Goal: Check status: Check status

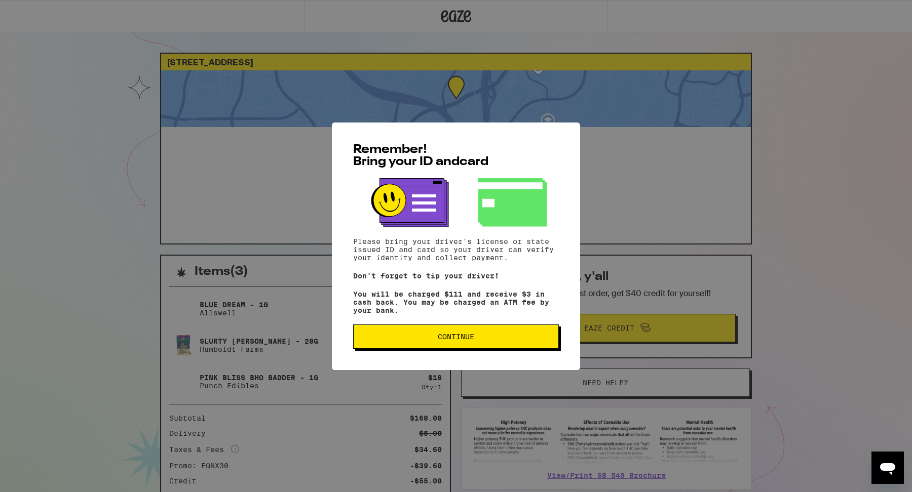
click at [519, 338] on span "Continue" at bounding box center [456, 336] width 188 height 7
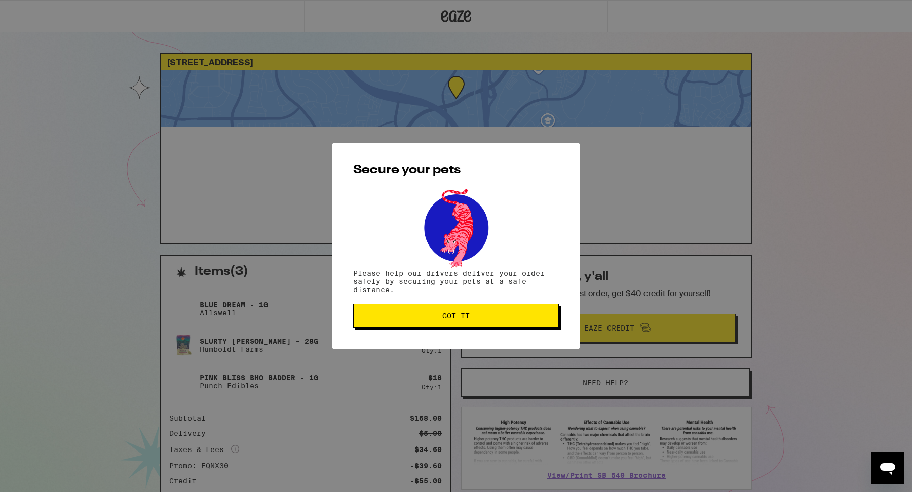
click at [515, 305] on div "Secure your pets Please help our drivers deliver your order safely by securing …" at bounding box center [456, 246] width 248 height 207
click at [515, 315] on span "Got it" at bounding box center [456, 316] width 188 height 7
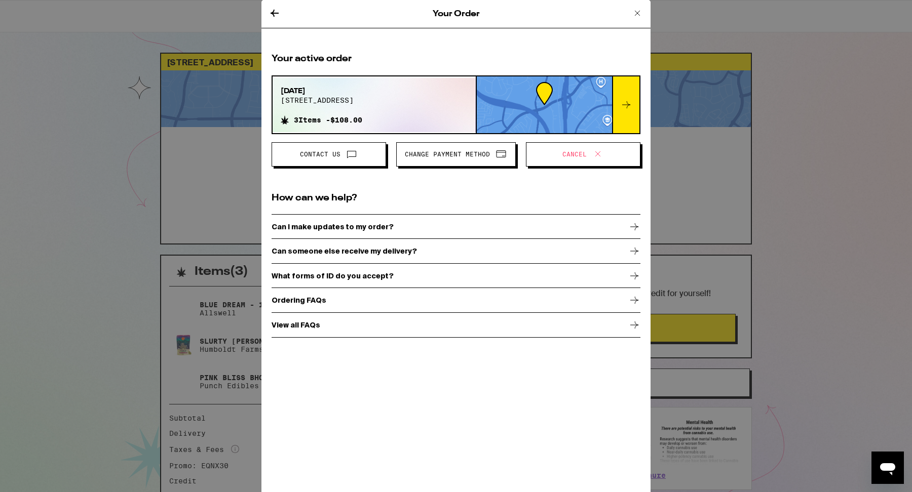
click at [350, 147] on button "Contact Us" at bounding box center [329, 154] width 114 height 24
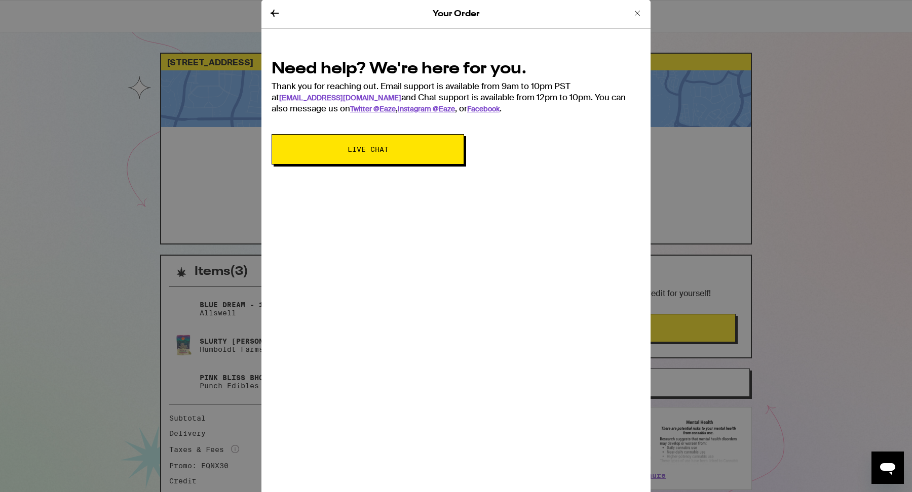
click at [414, 157] on button "Live Chat" at bounding box center [368, 149] width 193 height 30
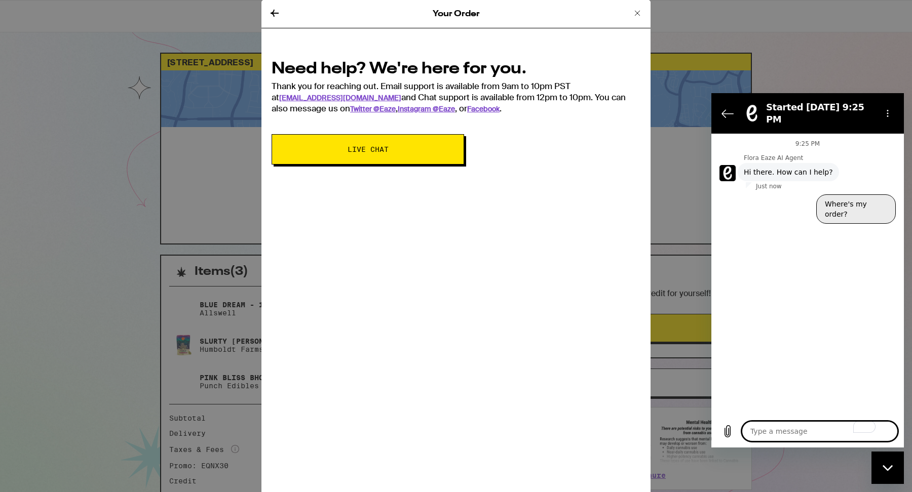
click at [838, 197] on button "Where's my order?" at bounding box center [856, 209] width 80 height 29
type textarea "x"
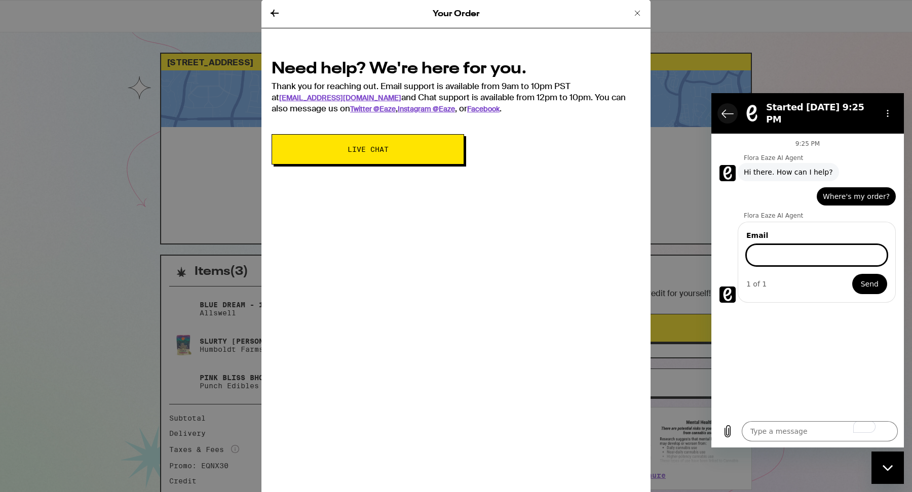
click at [723, 109] on icon "Back to the conversation list" at bounding box center [727, 113] width 12 height 12
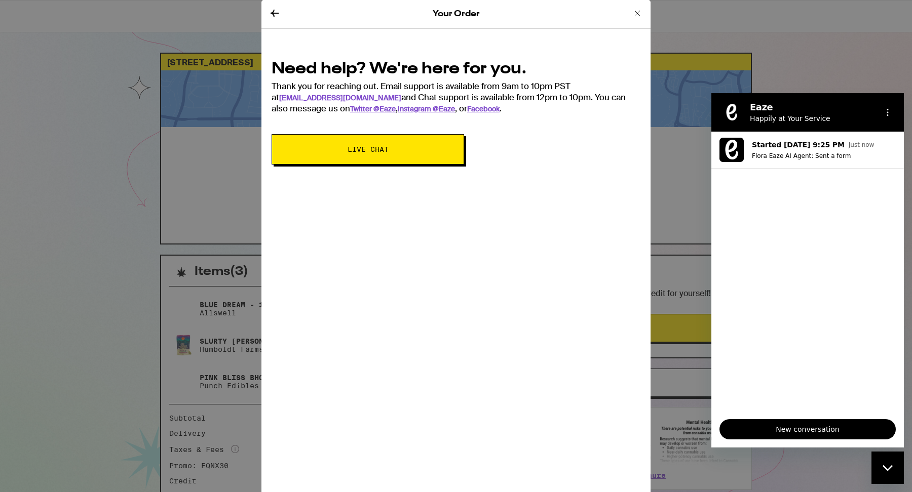
click at [826, 66] on div "Your Order Need help? We're here for you. Thank you for reaching out. Email sup…" at bounding box center [456, 246] width 912 height 492
click at [275, 13] on icon at bounding box center [275, 13] width 8 height 7
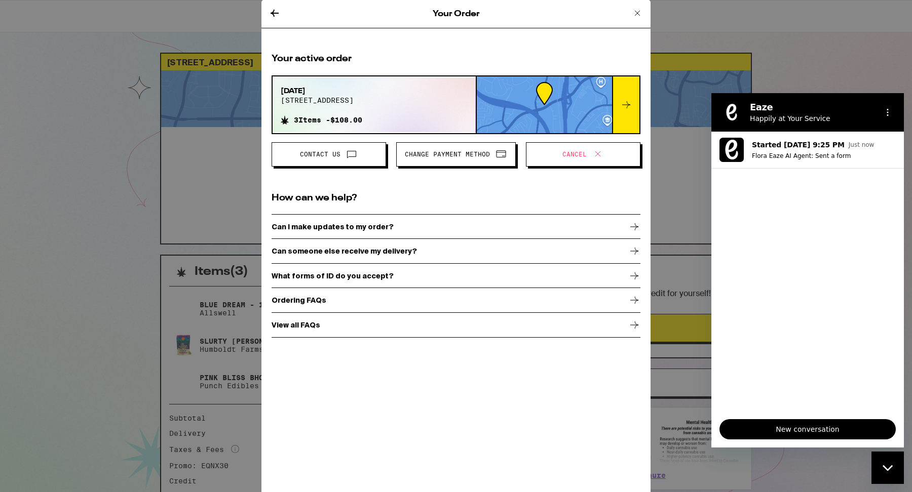
click at [275, 13] on icon at bounding box center [275, 13] width 8 height 7
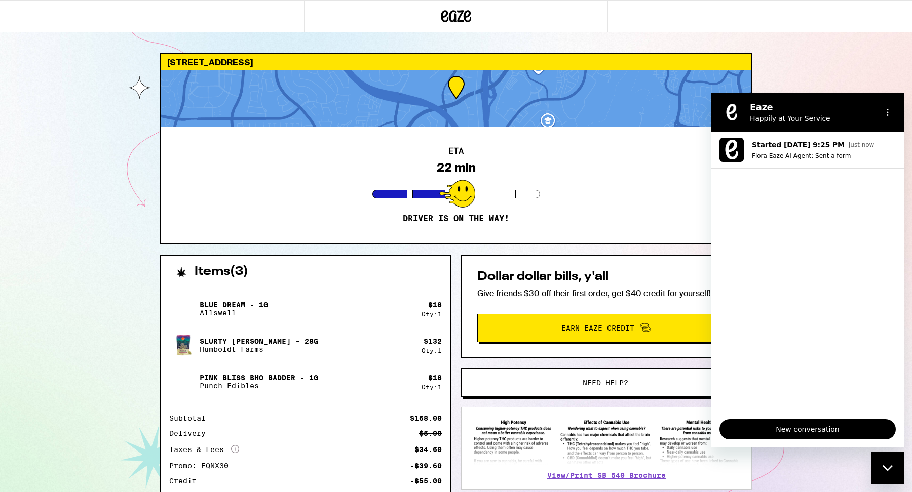
click at [781, 72] on div "25887 Crown Valley Pkwy Laguna Niguel 92677 ETA 22 min Driver is on the way! It…" at bounding box center [456, 305] width 912 height 610
click at [888, 473] on div "Close messaging window" at bounding box center [887, 468] width 30 height 30
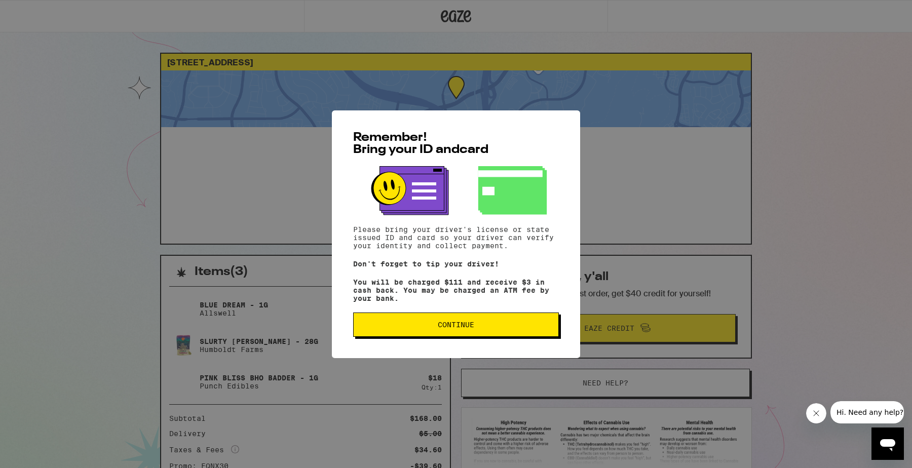
click at [538, 326] on span "Continue" at bounding box center [456, 324] width 188 height 7
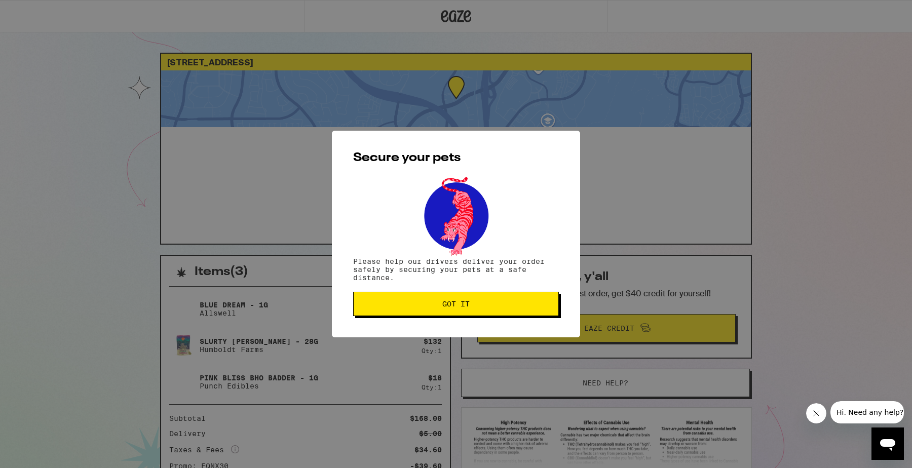
click at [518, 305] on span "Got it" at bounding box center [456, 303] width 188 height 7
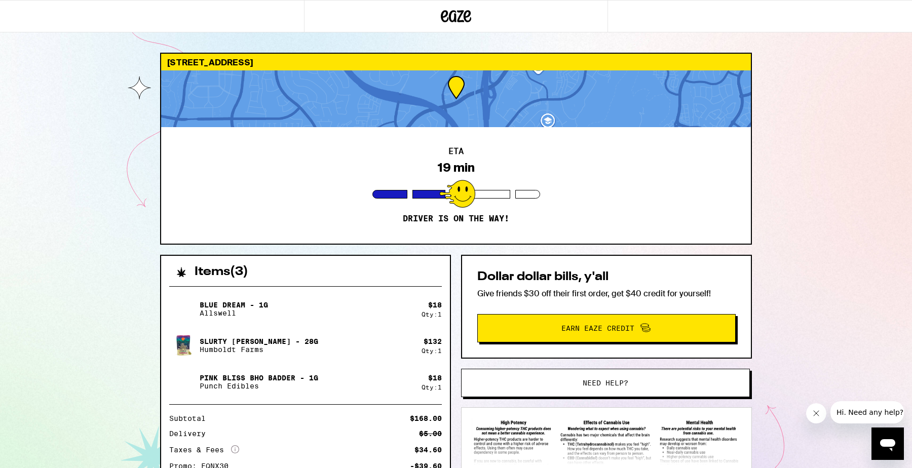
scroll to position [32, 0]
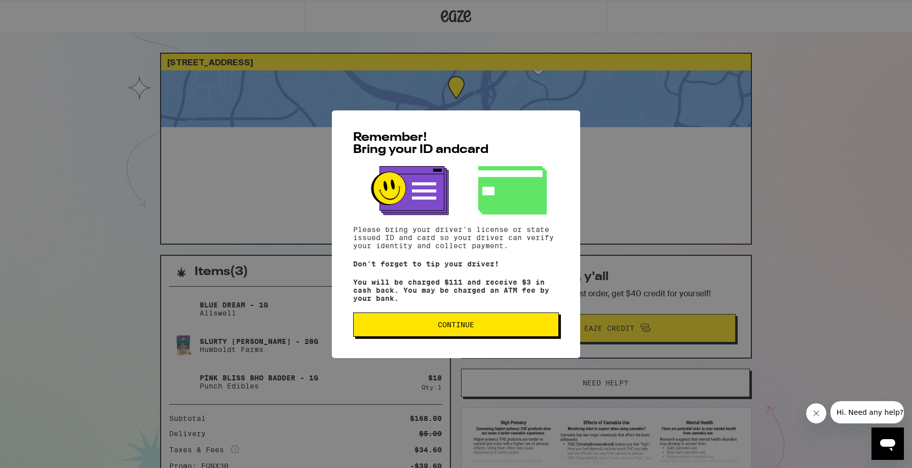
click at [526, 328] on span "Continue" at bounding box center [456, 324] width 188 height 7
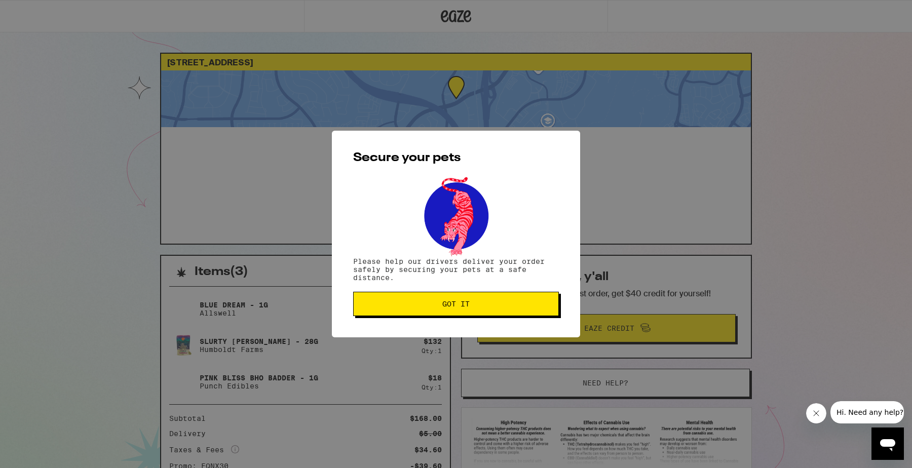
click at [520, 308] on span "Got it" at bounding box center [456, 303] width 188 height 7
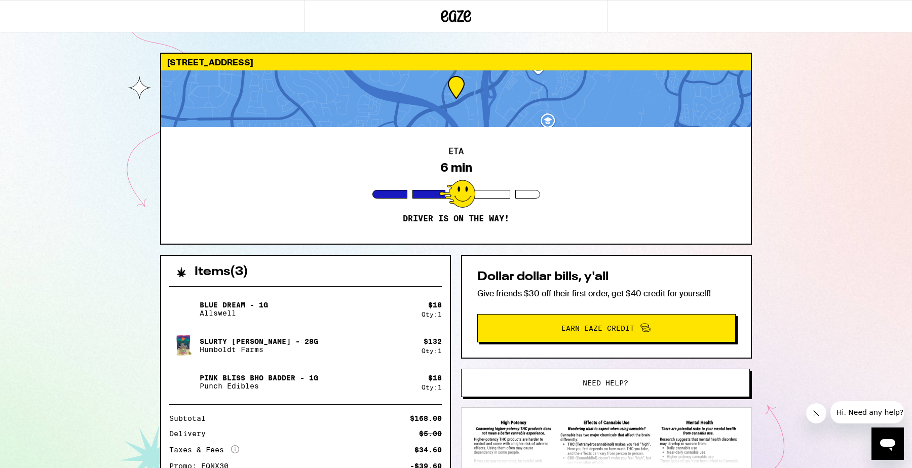
click at [115, 282] on div "25887 Crown Valley Pkwy Laguna Niguel 92677 ETA 6 min Driver is on the way! Ite…" at bounding box center [456, 305] width 912 height 610
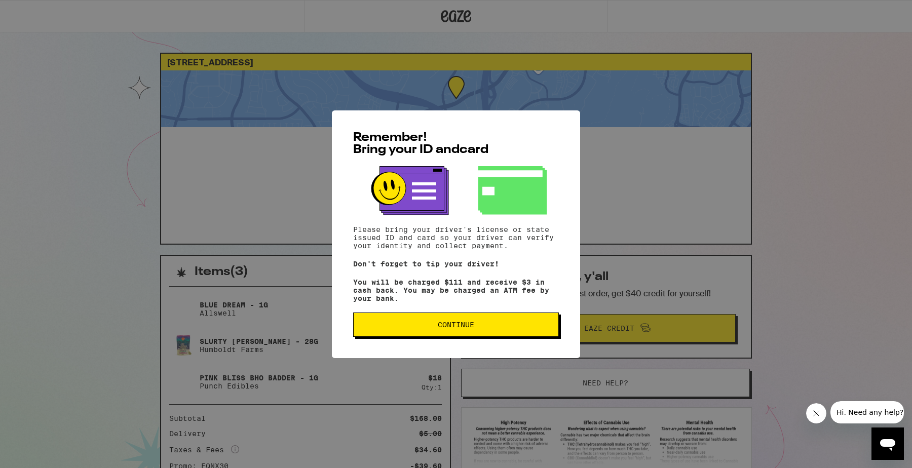
click at [431, 333] on button "Continue" at bounding box center [456, 325] width 206 height 24
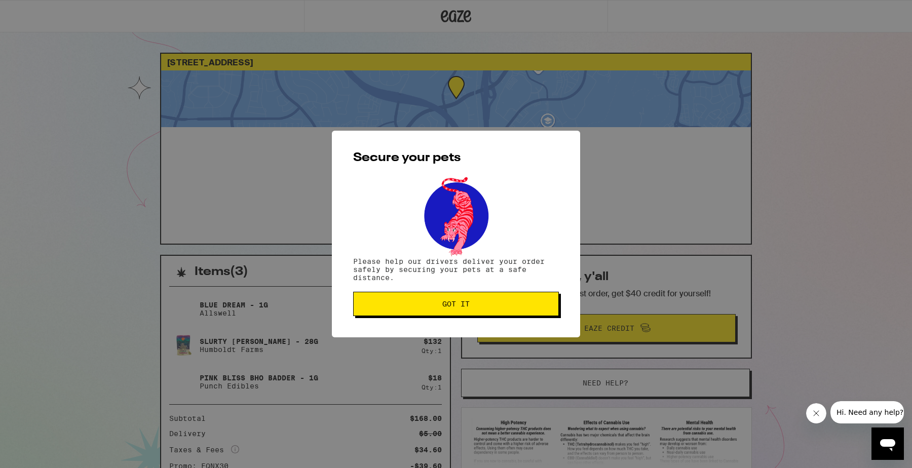
click at [441, 307] on span "Got it" at bounding box center [456, 303] width 188 height 7
